Goal: Task Accomplishment & Management: Manage account settings

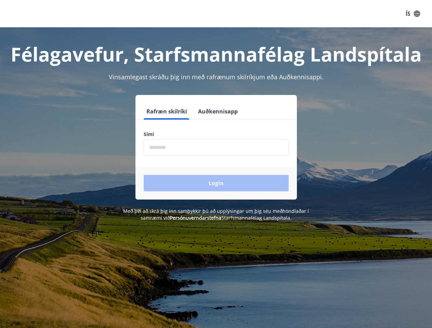
click at [216, 164] on form "Rafræn skilríki Auðkennisapp Sími ​ Login" at bounding box center [215, 151] width 161 height 96
click at [413, 14] on button "ÍS" at bounding box center [413, 14] width 22 height 12
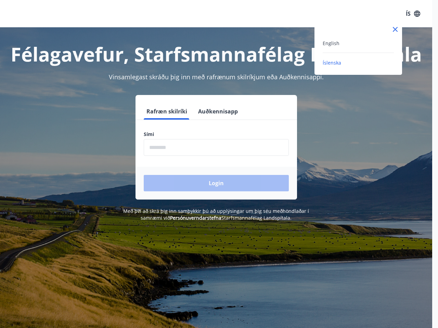
click at [166, 112] on div at bounding box center [219, 164] width 438 height 328
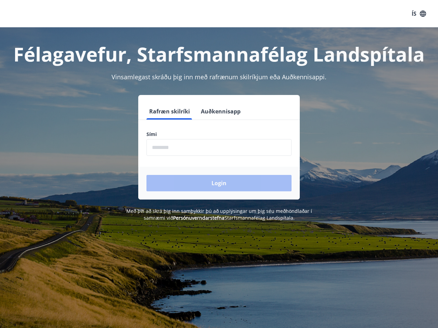
click at [217, 112] on button "Auðkennisapp" at bounding box center [220, 111] width 45 height 16
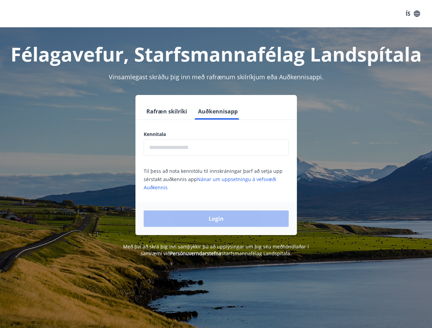
click at [216, 147] on input "text" at bounding box center [216, 147] width 145 height 17
